Goal: Task Accomplishment & Management: Use online tool/utility

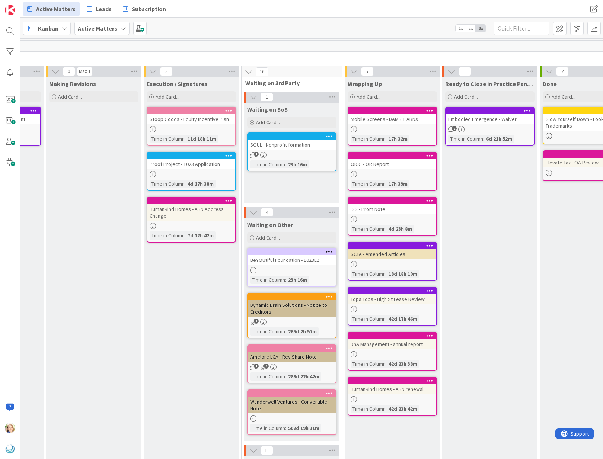
scroll to position [0, 680]
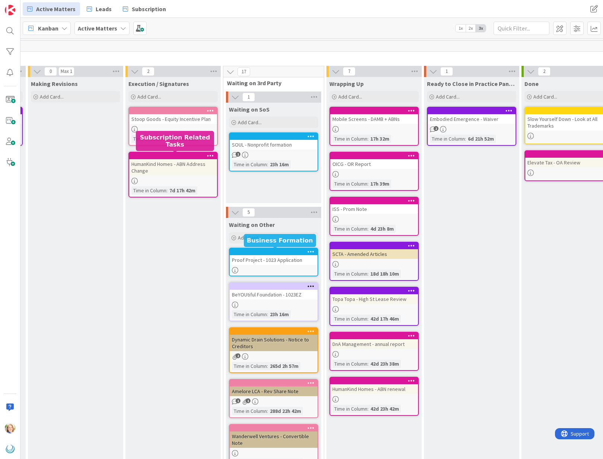
click at [253, 253] on div at bounding box center [275, 251] width 84 height 5
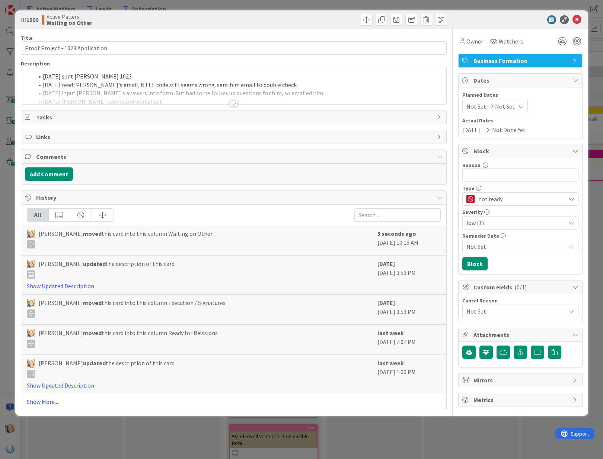
click at [42, 77] on div "[DATE] sent [PERSON_NAME] 1023 [DATE] read [PERSON_NAME]'s email, NTEE code sti…" at bounding box center [233, 85] width 425 height 37
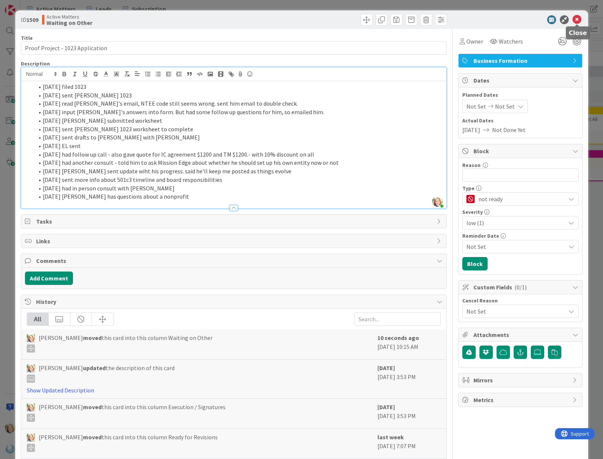
click at [577, 20] on icon at bounding box center [576, 19] width 9 height 9
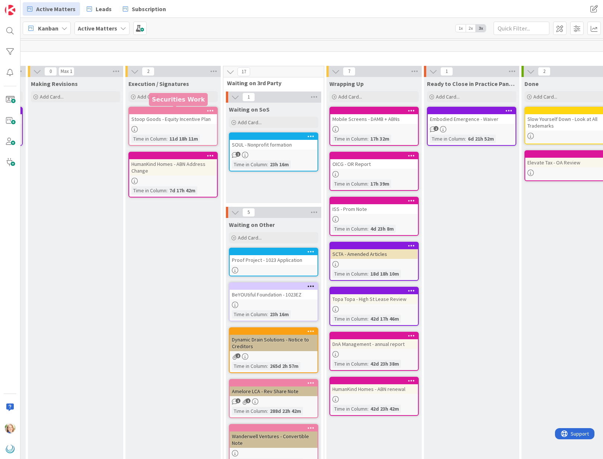
click at [166, 110] on div at bounding box center [174, 110] width 84 height 5
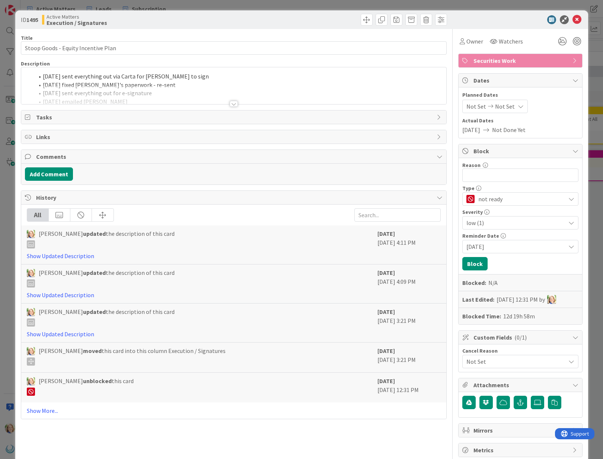
click at [42, 78] on li "[DATE] sent everything out via Carta for [PERSON_NAME] to sign" at bounding box center [238, 76] width 408 height 9
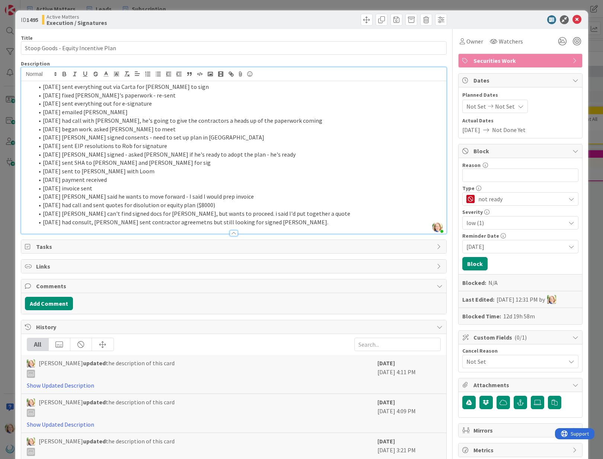
click at [42, 88] on li "[DATE] sent everything out via Carta for [PERSON_NAME] to sign" at bounding box center [238, 87] width 408 height 9
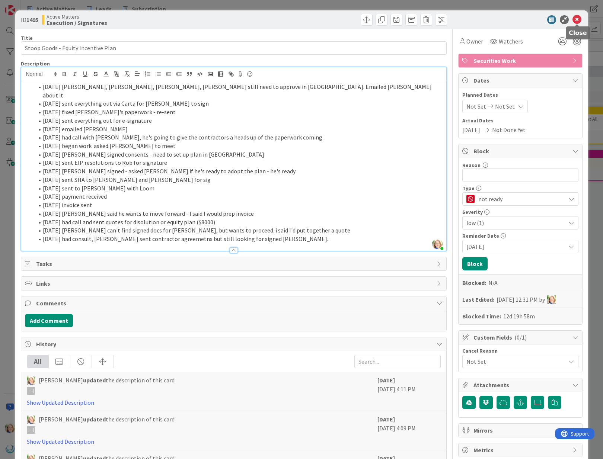
click at [576, 20] on icon at bounding box center [576, 19] width 9 height 9
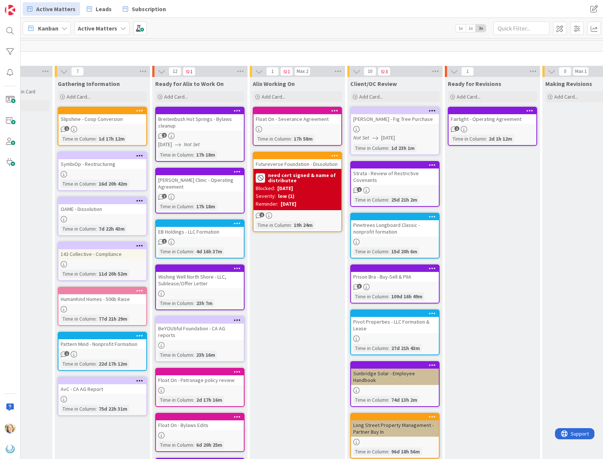
scroll to position [0, 165]
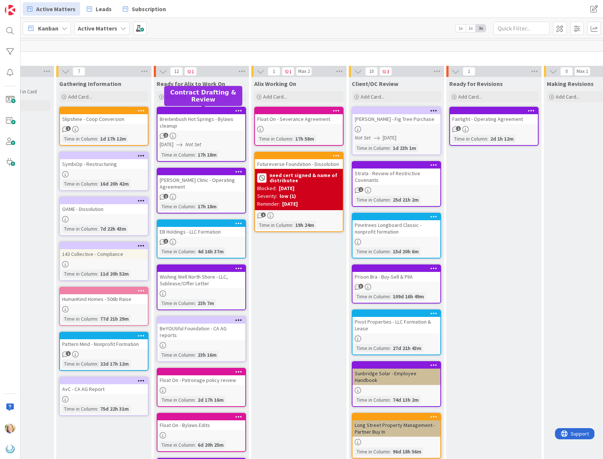
click at [191, 110] on div at bounding box center [203, 110] width 84 height 5
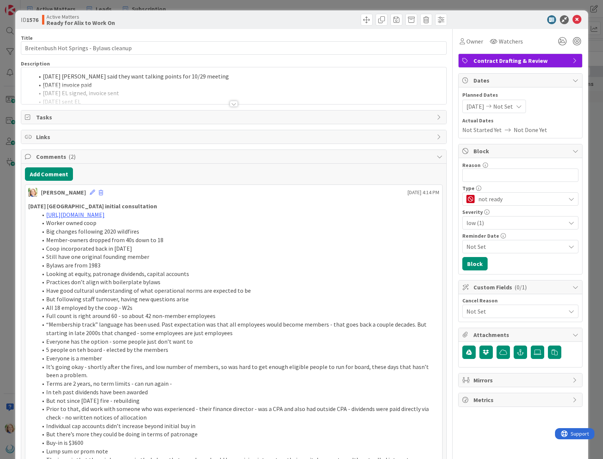
click at [512, 106] on span "Not Set" at bounding box center [503, 106] width 20 height 9
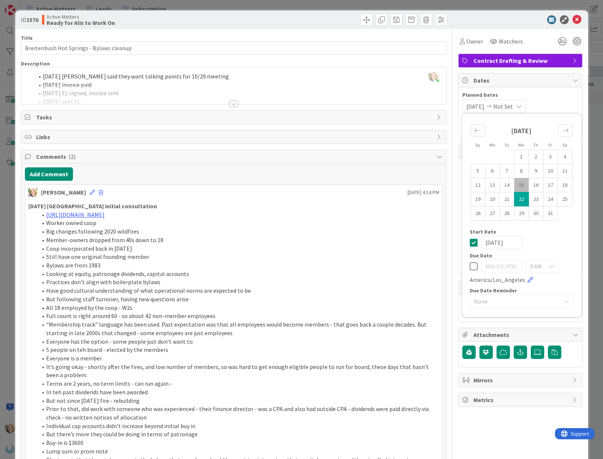
click at [474, 243] on icon at bounding box center [473, 242] width 8 height 9
click at [470, 269] on icon at bounding box center [473, 266] width 8 height 9
click at [500, 267] on input "[DATE]" at bounding box center [501, 266] width 41 height 13
type input "[DATE]"
click at [576, 23] on icon at bounding box center [576, 19] width 9 height 9
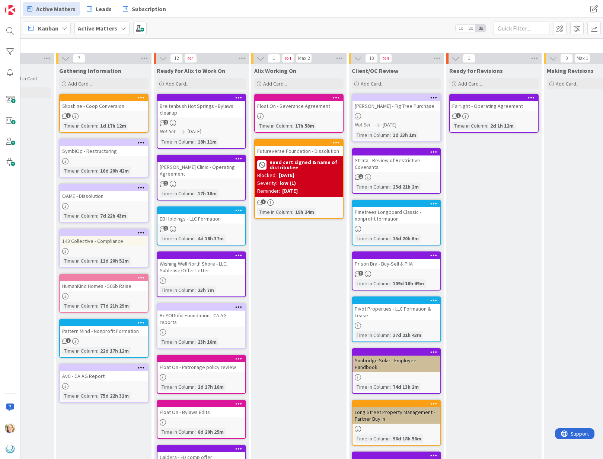
scroll to position [0, 165]
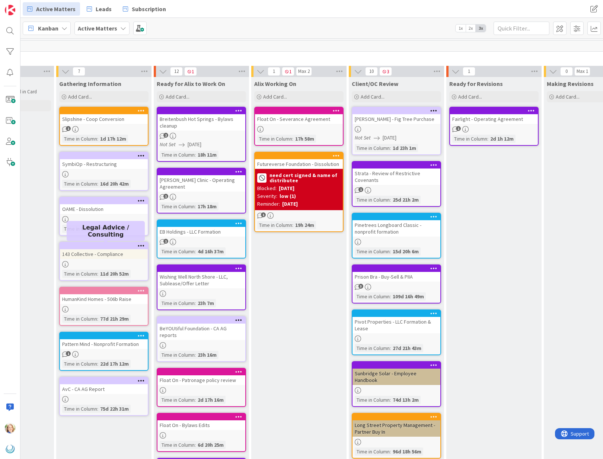
click at [87, 246] on div at bounding box center [105, 245] width 84 height 5
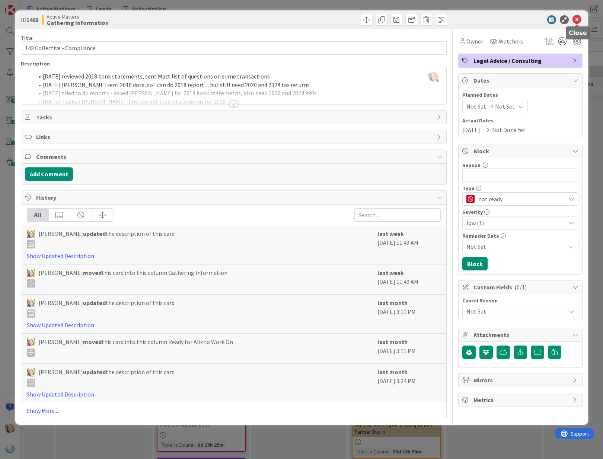
click at [576, 19] on icon at bounding box center [576, 19] width 9 height 9
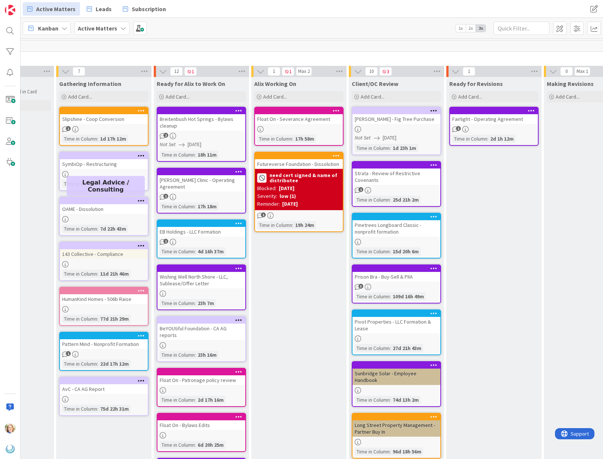
click at [96, 201] on div at bounding box center [105, 200] width 84 height 5
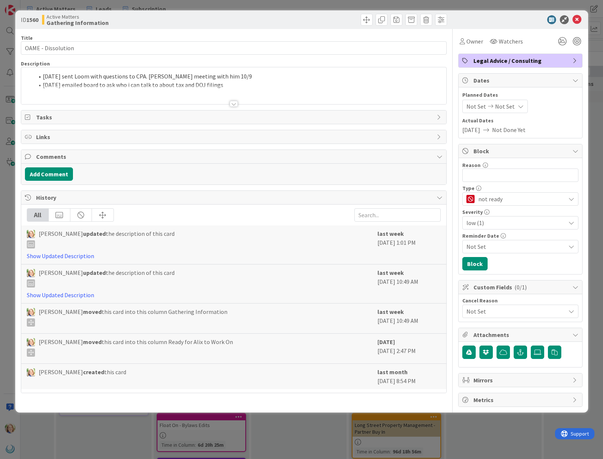
click at [42, 76] on li "[DATE] sent Loom with questions to CPA. [PERSON_NAME] meeting with him 10/9" at bounding box center [238, 76] width 408 height 9
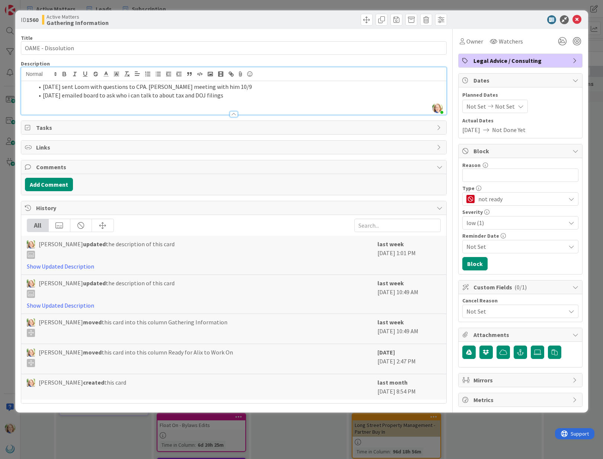
click at [41, 86] on li "[DATE] sent Loom with questions to CPA. [PERSON_NAME] meeting with him 10/9" at bounding box center [238, 87] width 408 height 9
click at [574, 22] on icon at bounding box center [576, 19] width 9 height 9
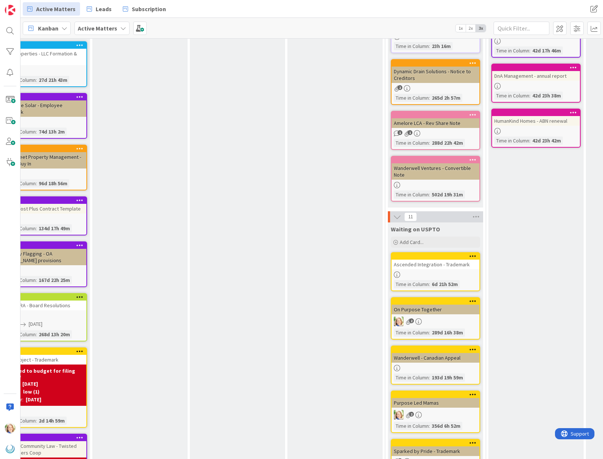
scroll to position [272, 519]
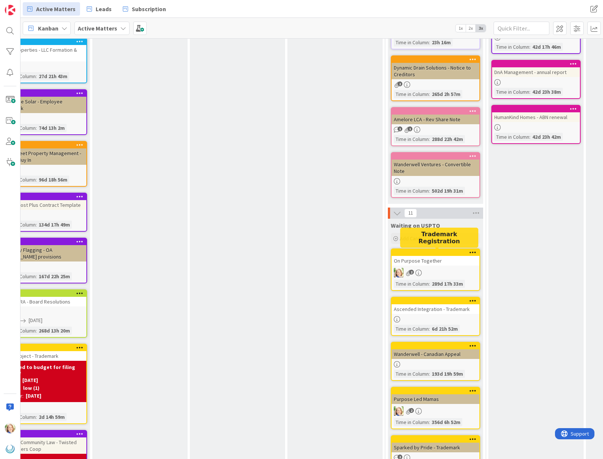
click at [426, 254] on div at bounding box center [437, 252] width 84 height 5
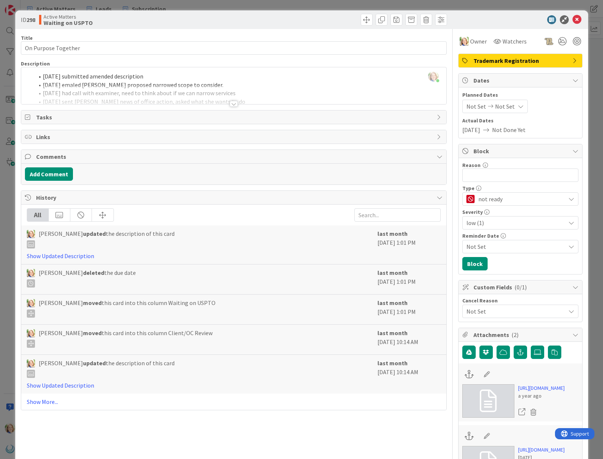
click at [44, 77] on div "[PERSON_NAME] just joined [DATE] submitted amended description [DATE] emaled [P…" at bounding box center [233, 85] width 425 height 37
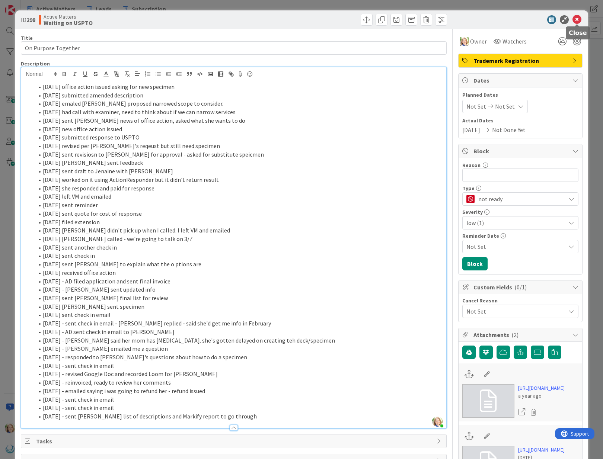
click at [576, 20] on icon at bounding box center [576, 19] width 9 height 9
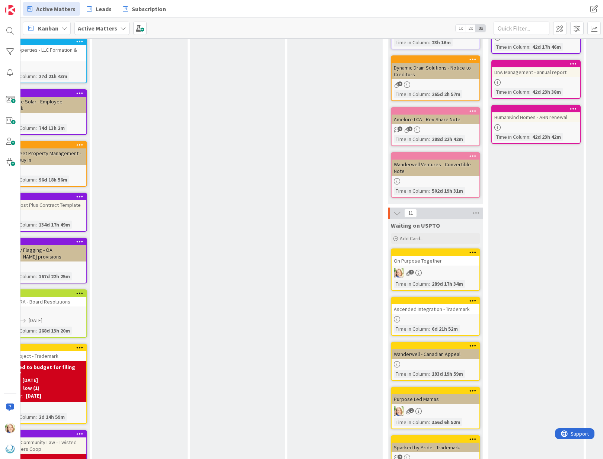
click at [435, 257] on div "On Purpose Together" at bounding box center [435, 261] width 88 height 10
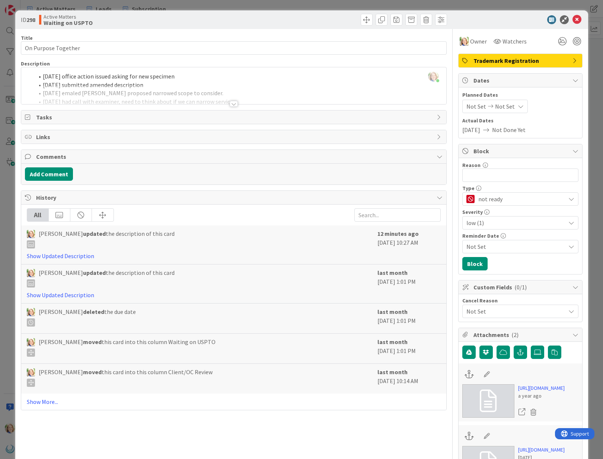
click at [509, 100] on div "Not Set Not Set" at bounding box center [494, 106] width 65 height 13
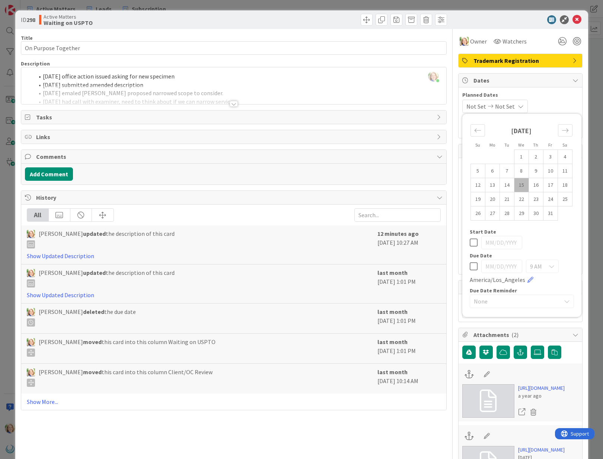
click at [471, 266] on icon at bounding box center [473, 266] width 8 height 9
click at [501, 267] on input "[DATE]" at bounding box center [501, 266] width 41 height 13
drag, startPoint x: 513, startPoint y: 267, endPoint x: 485, endPoint y: 267, distance: 28.3
click at [485, 267] on input "[DATE]" at bounding box center [501, 266] width 41 height 13
type input "[DATE]"
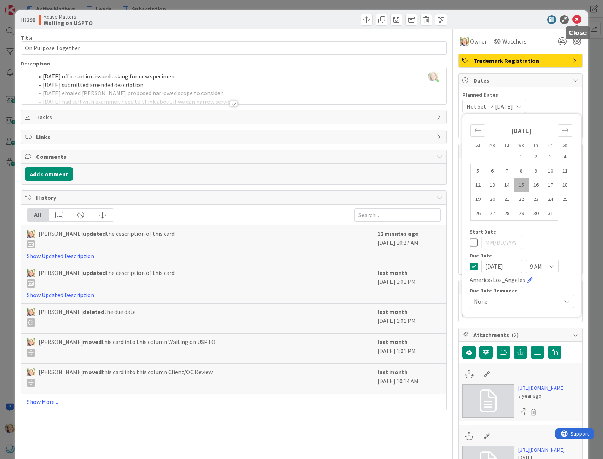
click at [577, 19] on icon at bounding box center [576, 19] width 9 height 9
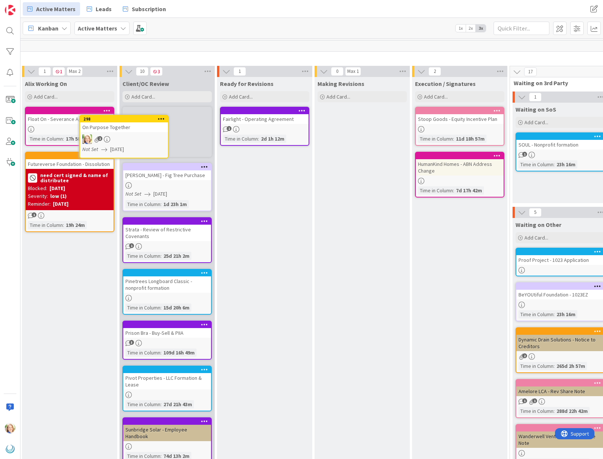
scroll to position [0, 392]
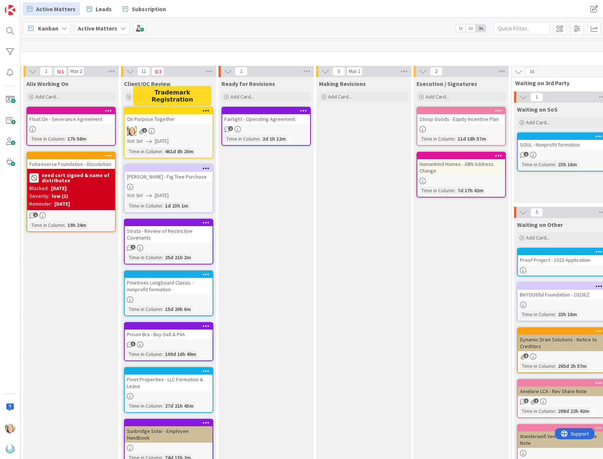
click at [168, 110] on div at bounding box center [170, 110] width 84 height 5
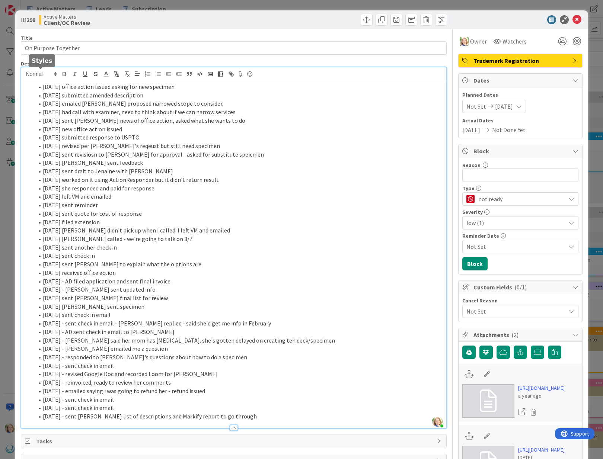
click at [42, 77] on div "[PERSON_NAME] just joined [DATE] office action issued asking for new specimen […" at bounding box center [233, 247] width 425 height 361
click at [185, 85] on li "[DATE] office action issued asking for new specimen" at bounding box center [238, 87] width 408 height 9
click at [578, 18] on icon at bounding box center [576, 19] width 9 height 9
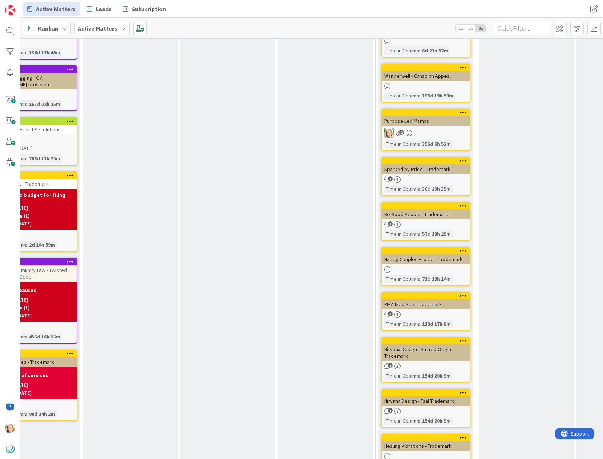
scroll to position [533, 528]
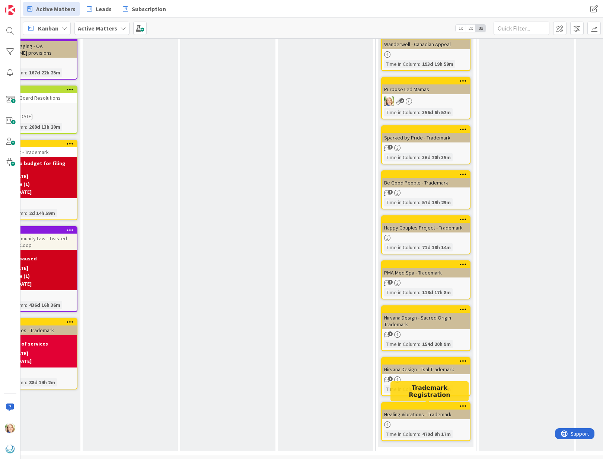
click at [406, 405] on div at bounding box center [427, 406] width 84 height 5
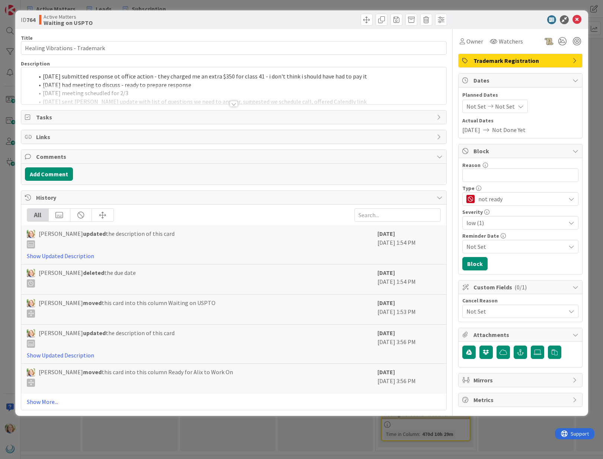
click at [43, 77] on li "[DATE] submitted response ot office action - they charged me an extra $350 for …" at bounding box center [238, 76] width 408 height 9
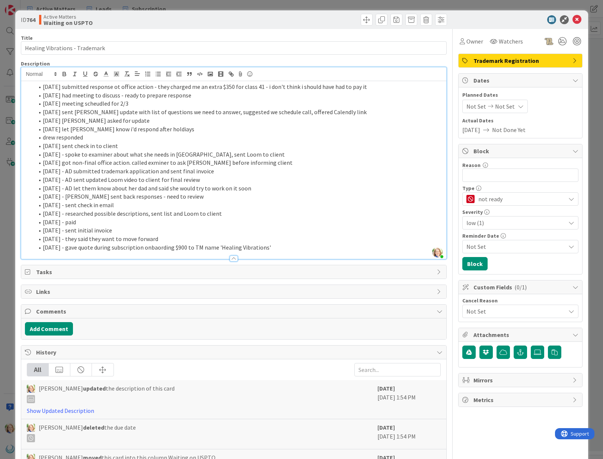
click at [42, 86] on li "[DATE] submitted response ot office action - they charged me an extra $350 for …" at bounding box center [238, 87] width 408 height 9
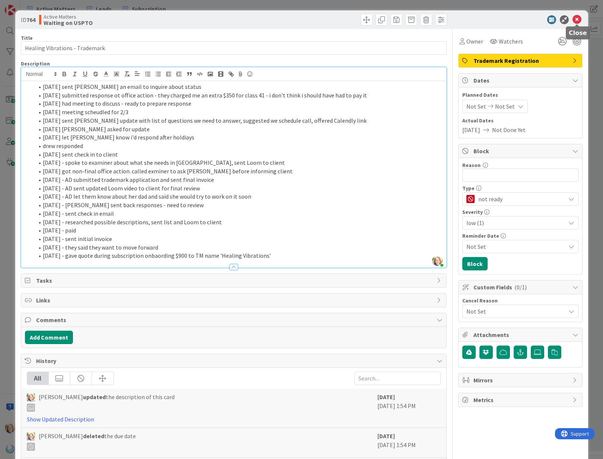
click at [574, 19] on icon at bounding box center [576, 19] width 9 height 9
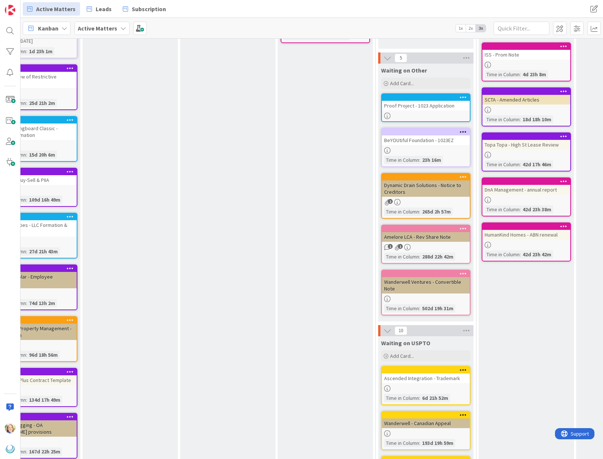
scroll to position [153, 528]
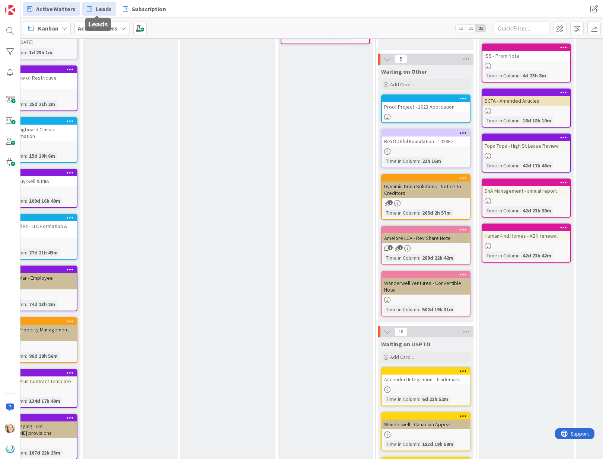
click at [100, 9] on span "Leads" at bounding box center [104, 8] width 16 height 9
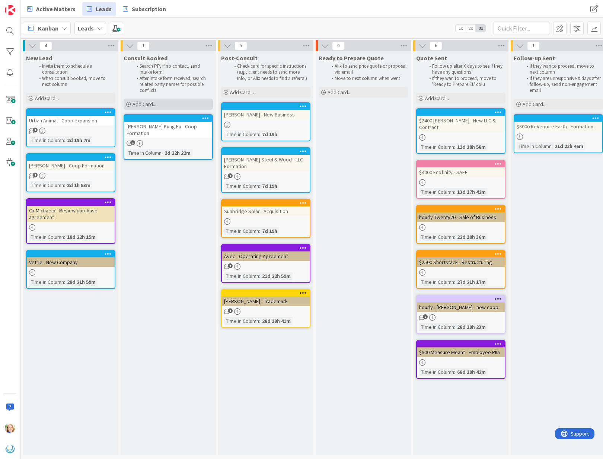
click at [165, 104] on div "Add Card..." at bounding box center [168, 104] width 89 height 11
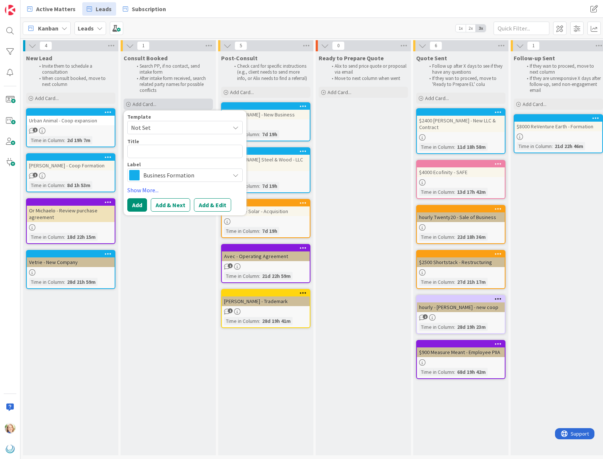
type textarea "x"
type textarea "S"
type textarea "x"
type textarea "St"
type textarea "x"
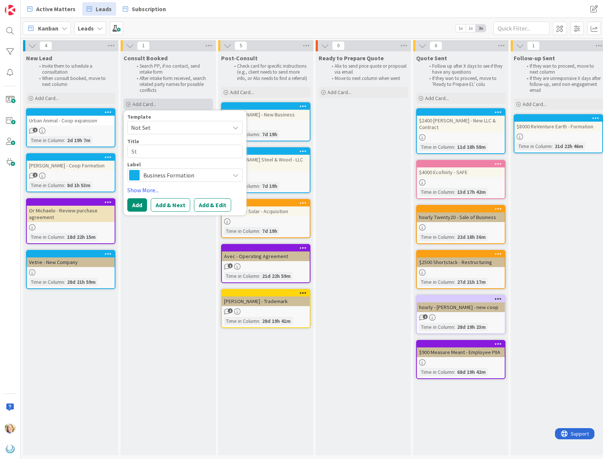
type textarea "Str"
type textarea "x"
type textarea "Stra"
type textarea "x"
type textarea "Strat"
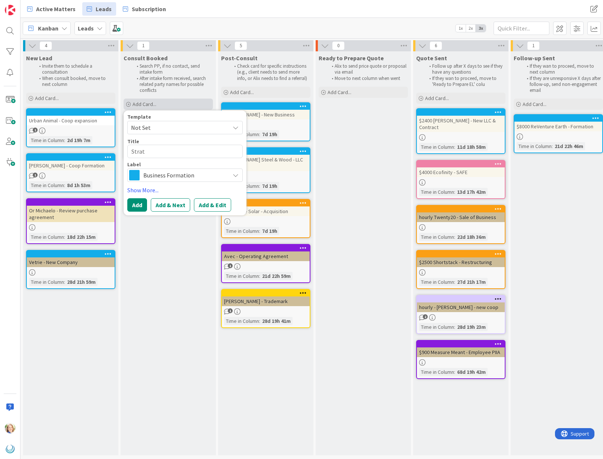
type textarea "x"
type textarea "Strata"
type textarea "x"
type textarea "Strata"
type textarea "x"
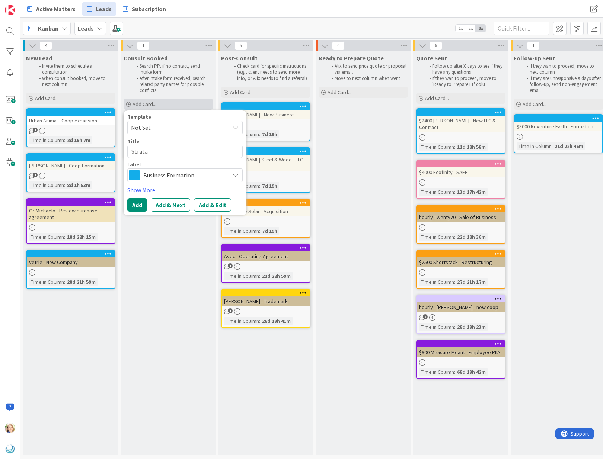
type textarea "Strata -"
type textarea "x"
type textarea "Strata -"
type textarea "x"
type textarea "Strata - F"
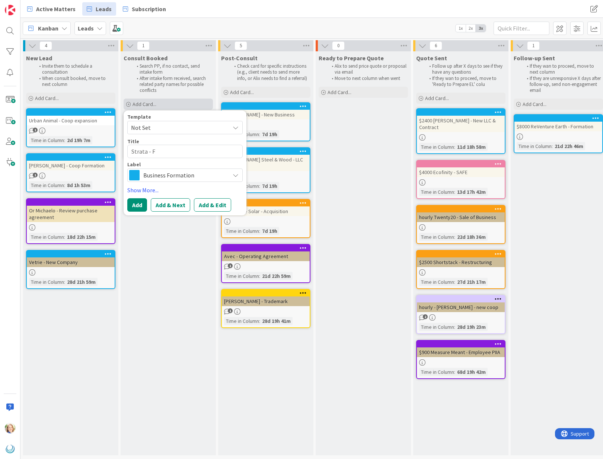
type textarea "x"
type textarea "Strata - Fo"
type textarea "x"
type textarea "Strata - For"
type textarea "x"
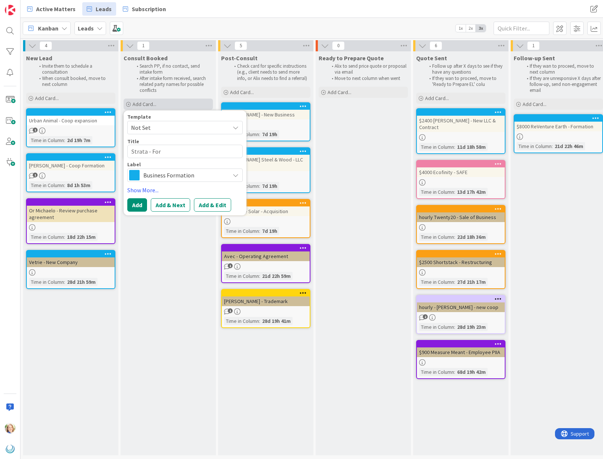
type textarea "Strata - Form"
type textarea "x"
type textarea "Strata - Forma"
type textarea "x"
type textarea "Strata - Format"
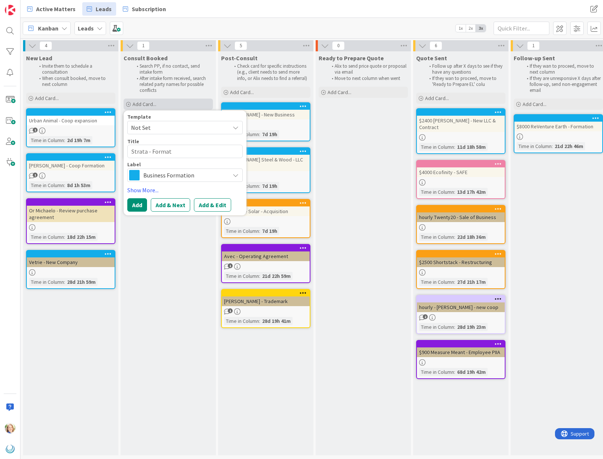
type textarea "x"
type textarea "Strata - Formati"
type textarea "x"
type textarea "Strata - Formatio"
type textarea "x"
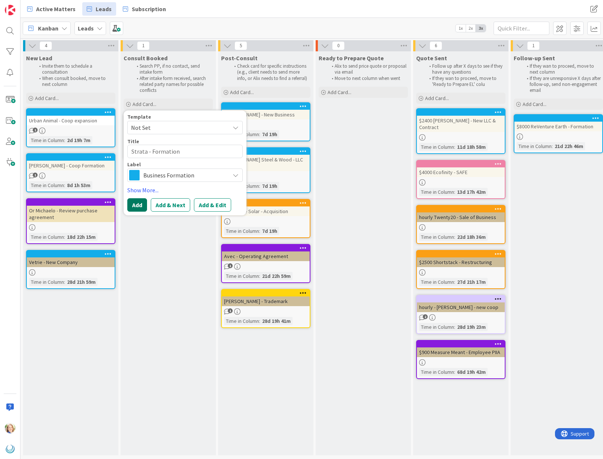
type textarea "Strata - Formation"
click at [139, 208] on button "Add" at bounding box center [137, 204] width 20 height 13
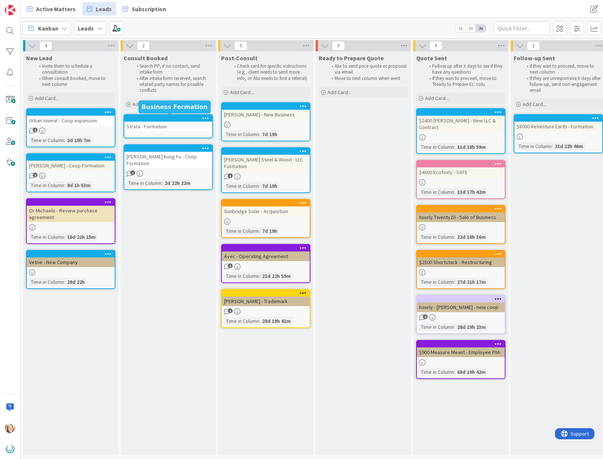
click at [156, 119] on div at bounding box center [170, 118] width 84 height 5
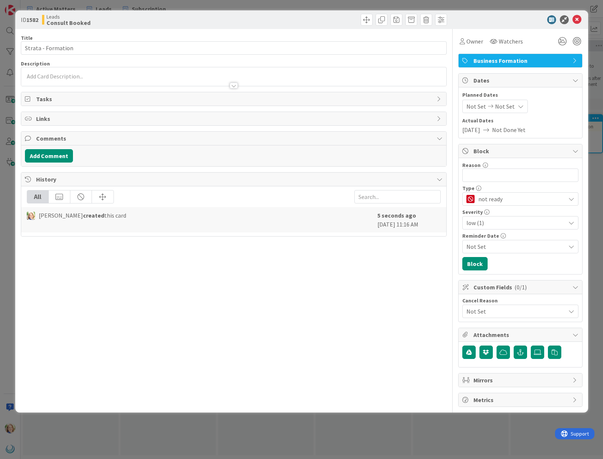
click at [93, 78] on div at bounding box center [233, 82] width 425 height 8
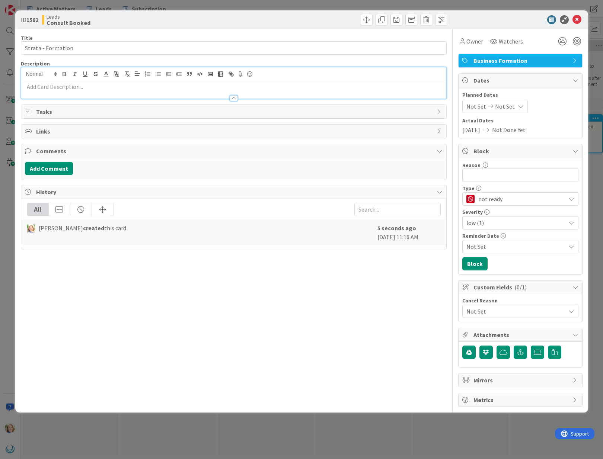
click at [91, 89] on p at bounding box center [233, 87] width 417 height 9
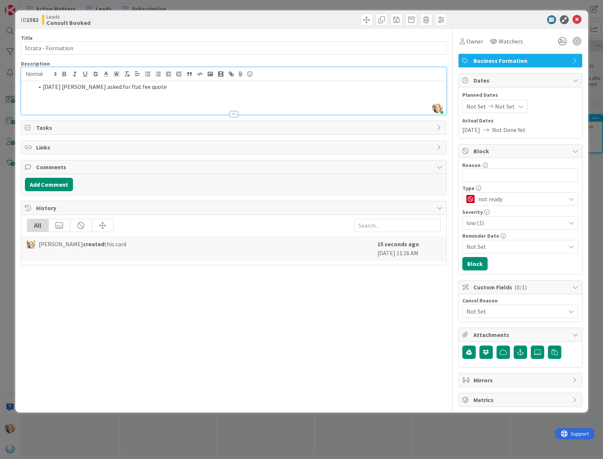
click at [44, 87] on li "[DATE] [PERSON_NAME] asked for flat fee quote" at bounding box center [238, 87] width 408 height 9
click at [577, 20] on icon at bounding box center [576, 19] width 9 height 9
